Goal: Information Seeking & Learning: Learn about a topic

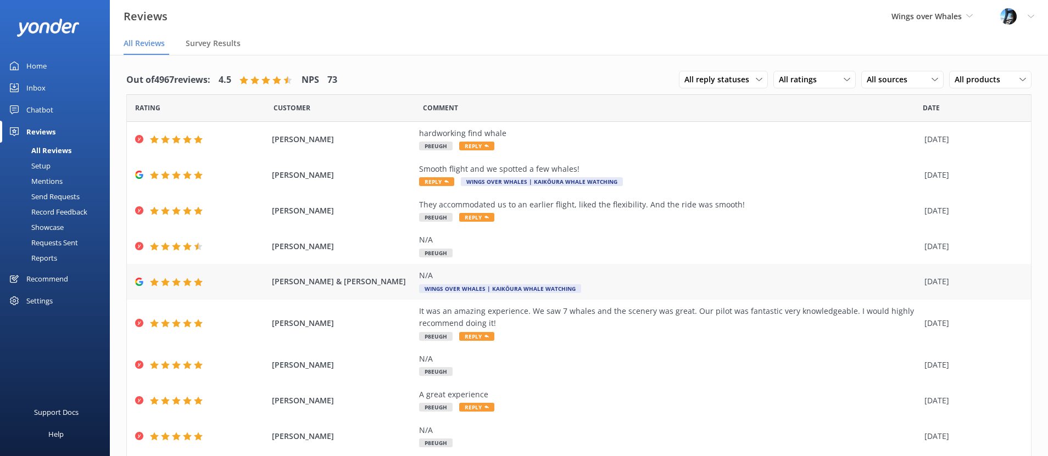
click at [406, 269] on div "[PERSON_NAME] & [PERSON_NAME] N/A Wings Over Whales | Kaikōura Whale Watching […" at bounding box center [579, 282] width 904 height 36
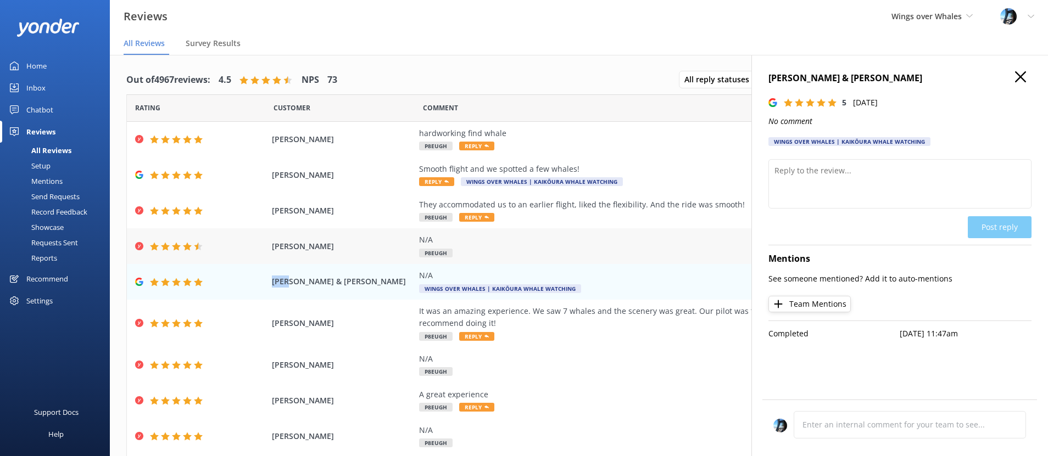
click at [408, 268] on div "[PERSON_NAME] & [PERSON_NAME] N/A Wings Over Whales | Kaikōura Whale Watching […" at bounding box center [579, 282] width 904 height 36
drag, startPoint x: 531, startPoint y: 276, endPoint x: 748, endPoint y: 332, distance: 224.0
click at [603, 275] on div "Rating Customer Comment Date LIUYI [PERSON_NAME] find whale P8EUGH Reply [DATE]…" at bounding box center [578, 291] width 905 height 395
click at [1015, 78] on icon "button" at bounding box center [1020, 76] width 11 height 11
